Goal: Task Accomplishment & Management: Complete application form

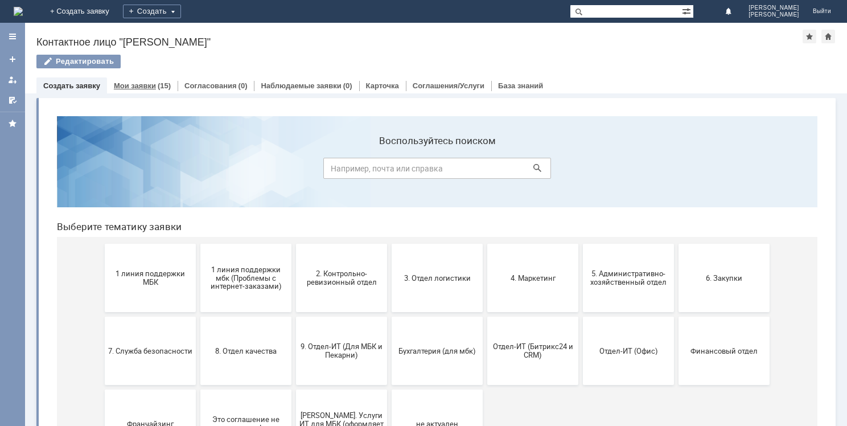
click at [143, 89] on div "Мои заявки (15)" at bounding box center [142, 85] width 71 height 16
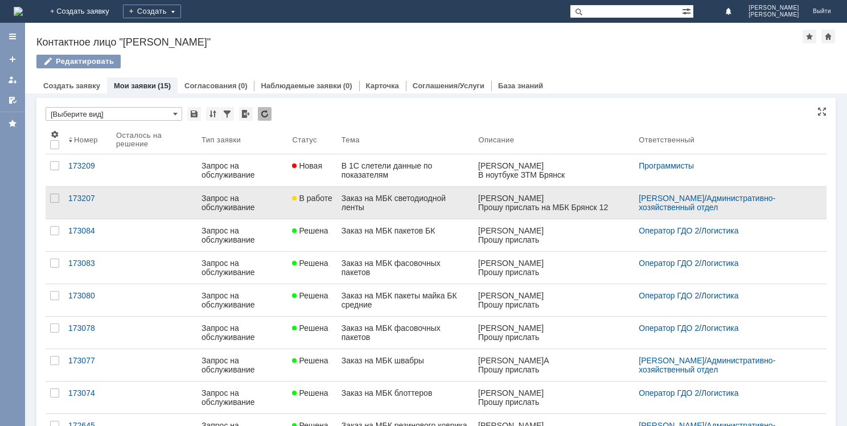
click at [390, 201] on div "Заказ на МБК светодиодной ленты" at bounding box center [405, 202] width 128 height 18
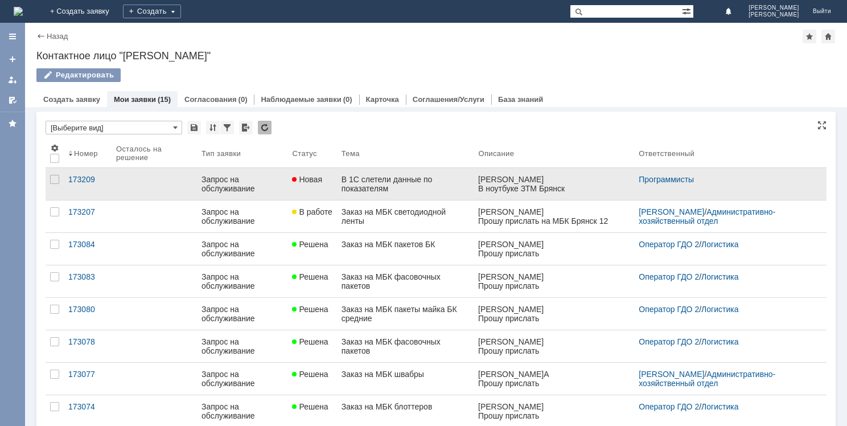
click at [406, 180] on div "В 1С слетели данные по показателям" at bounding box center [405, 184] width 128 height 18
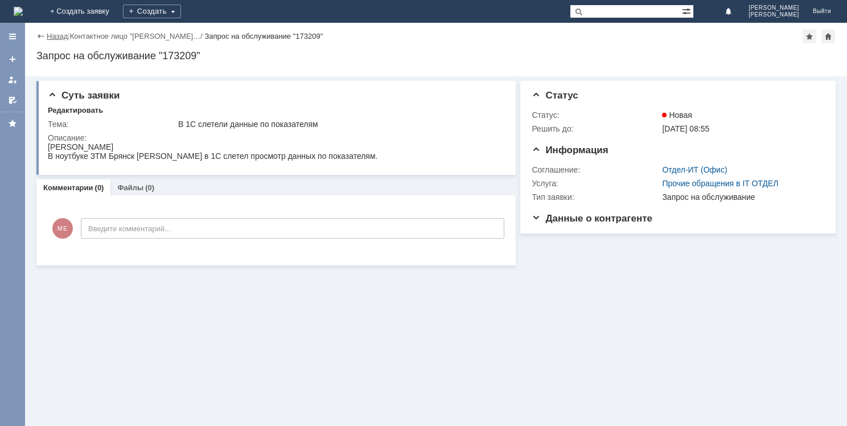
click at [50, 36] on link "Назад" at bounding box center [57, 36] width 21 height 9
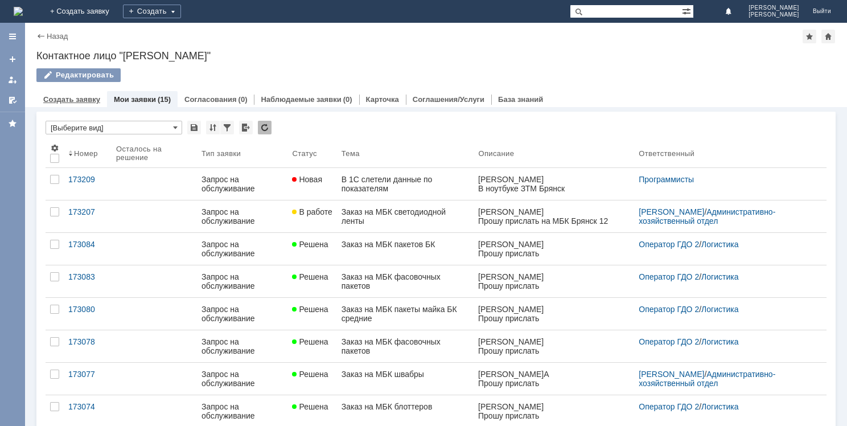
click at [73, 97] on link "Создать заявку" at bounding box center [71, 99] width 57 height 9
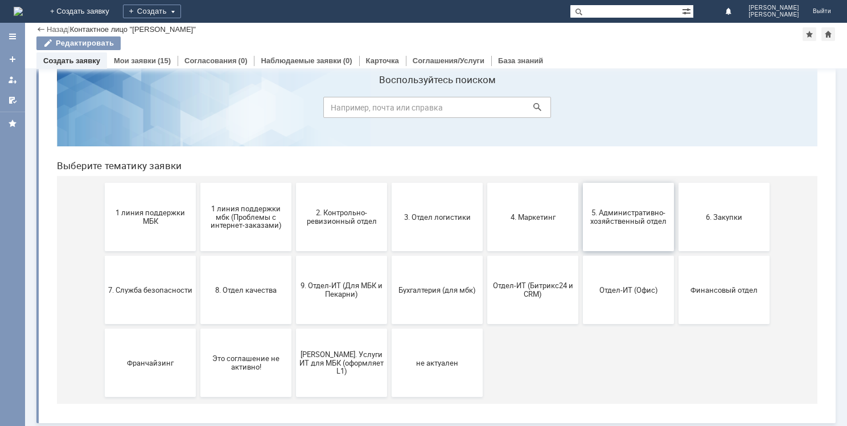
click at [619, 207] on button "5. Административно-хозяйственный отдел" at bounding box center [628, 217] width 91 height 68
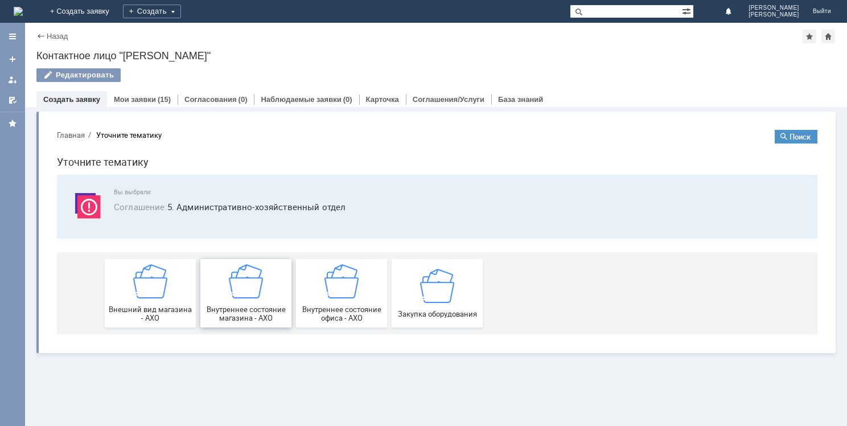
click at [249, 286] on img at bounding box center [246, 281] width 34 height 34
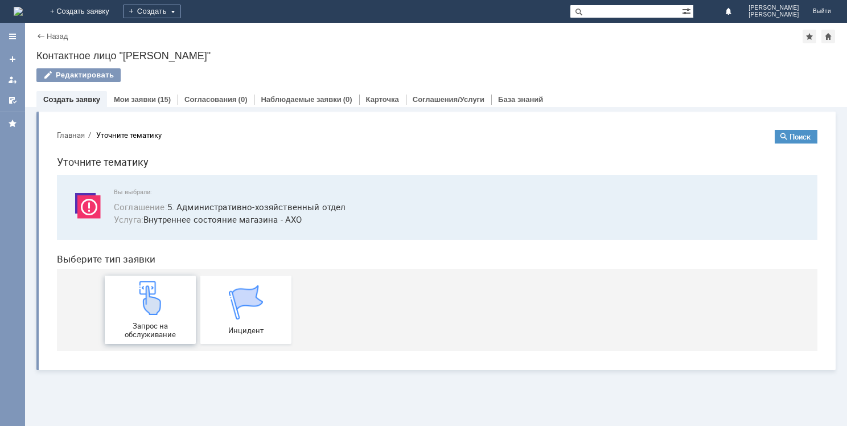
click at [152, 311] on img at bounding box center [150, 297] width 34 height 34
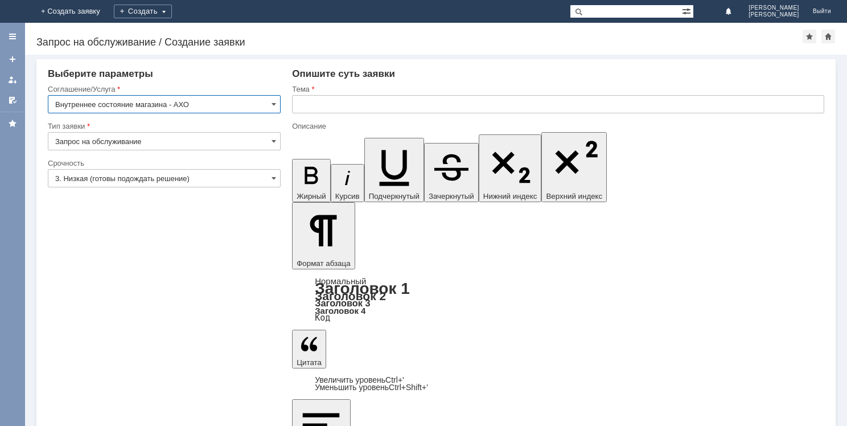
click at [229, 139] on input "Запрос на обслуживание" at bounding box center [164, 141] width 233 height 18
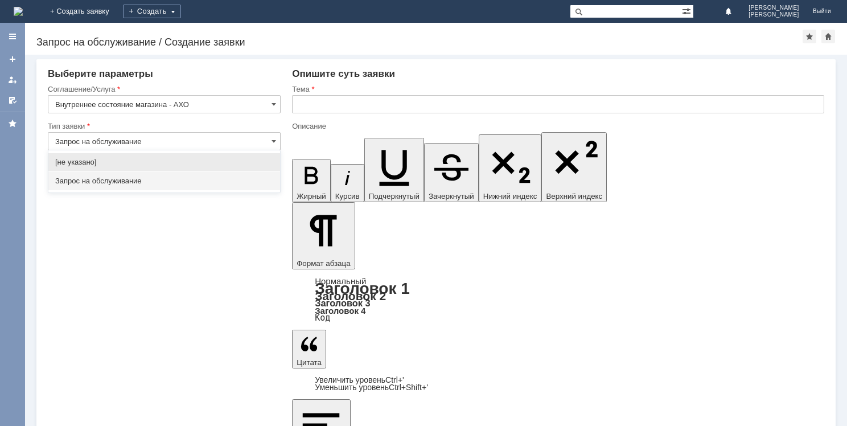
click at [228, 139] on input "Запрос на обслуживание" at bounding box center [164, 141] width 233 height 18
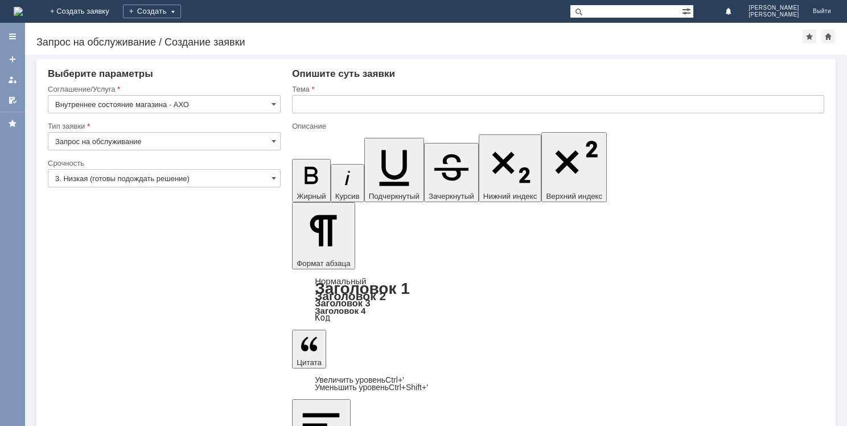
type input "Запрос на обслуживание"
click at [216, 177] on input "3. Низкая (готовы подождать решение)" at bounding box center [164, 178] width 233 height 18
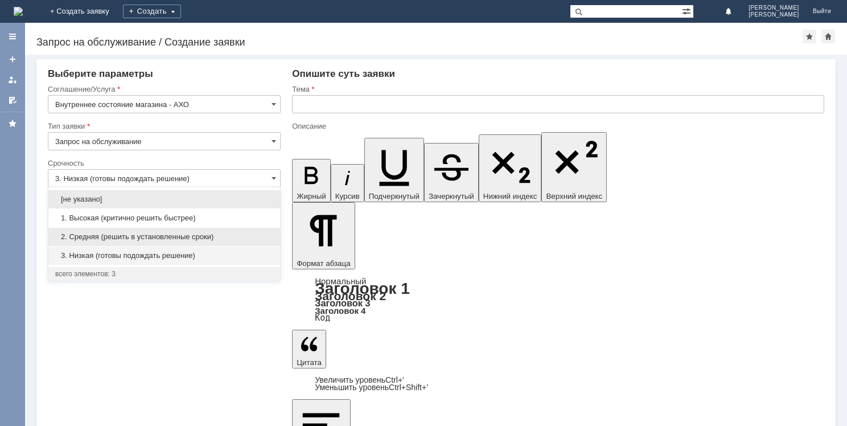
click at [217, 236] on span "2. Средняя (решить в установленные сроки)" at bounding box center [164, 236] width 218 height 9
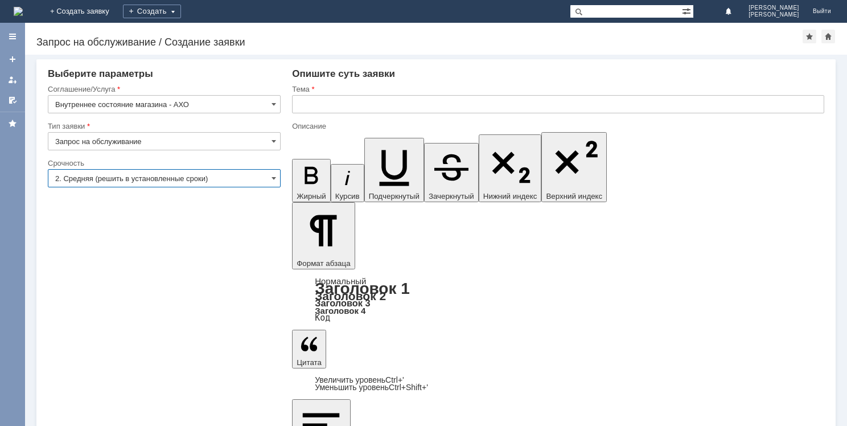
type input "2. Средняя (решить в установленные сроки)"
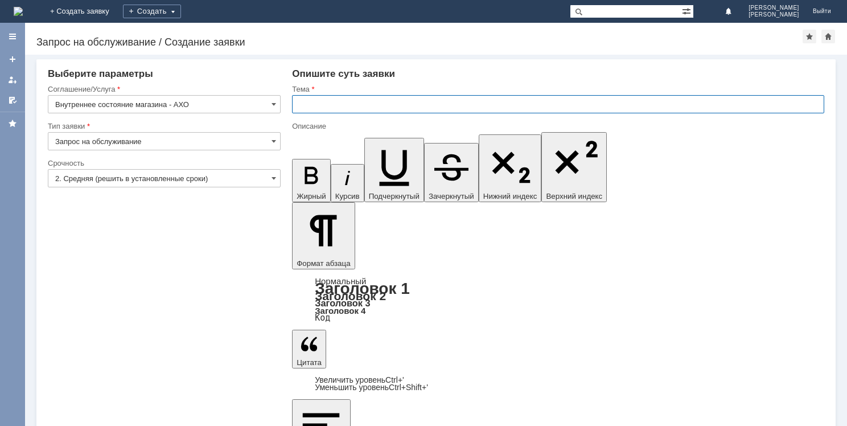
click at [356, 101] on input "text" at bounding box center [558, 104] width 532 height 18
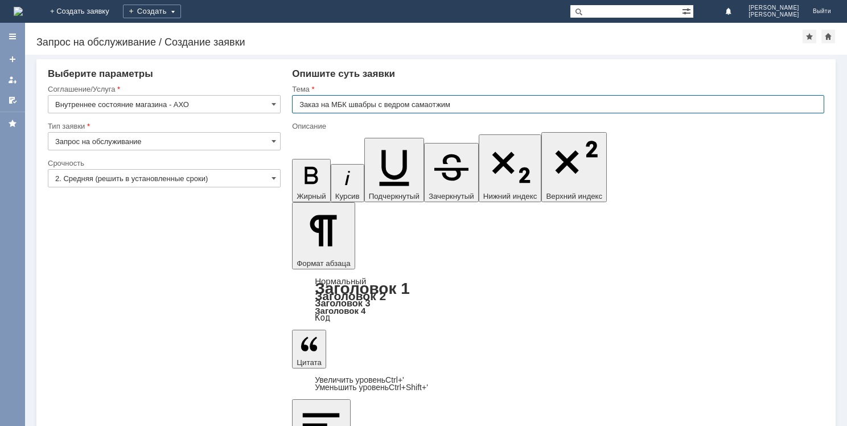
click at [472, 104] on input "Заказ на МБК швабры с ведром самаотжим" at bounding box center [558, 104] width 532 height 18
type input "Заказ на МБК самоотжимной швабры с ведром"
